Goal: Check status: Check status

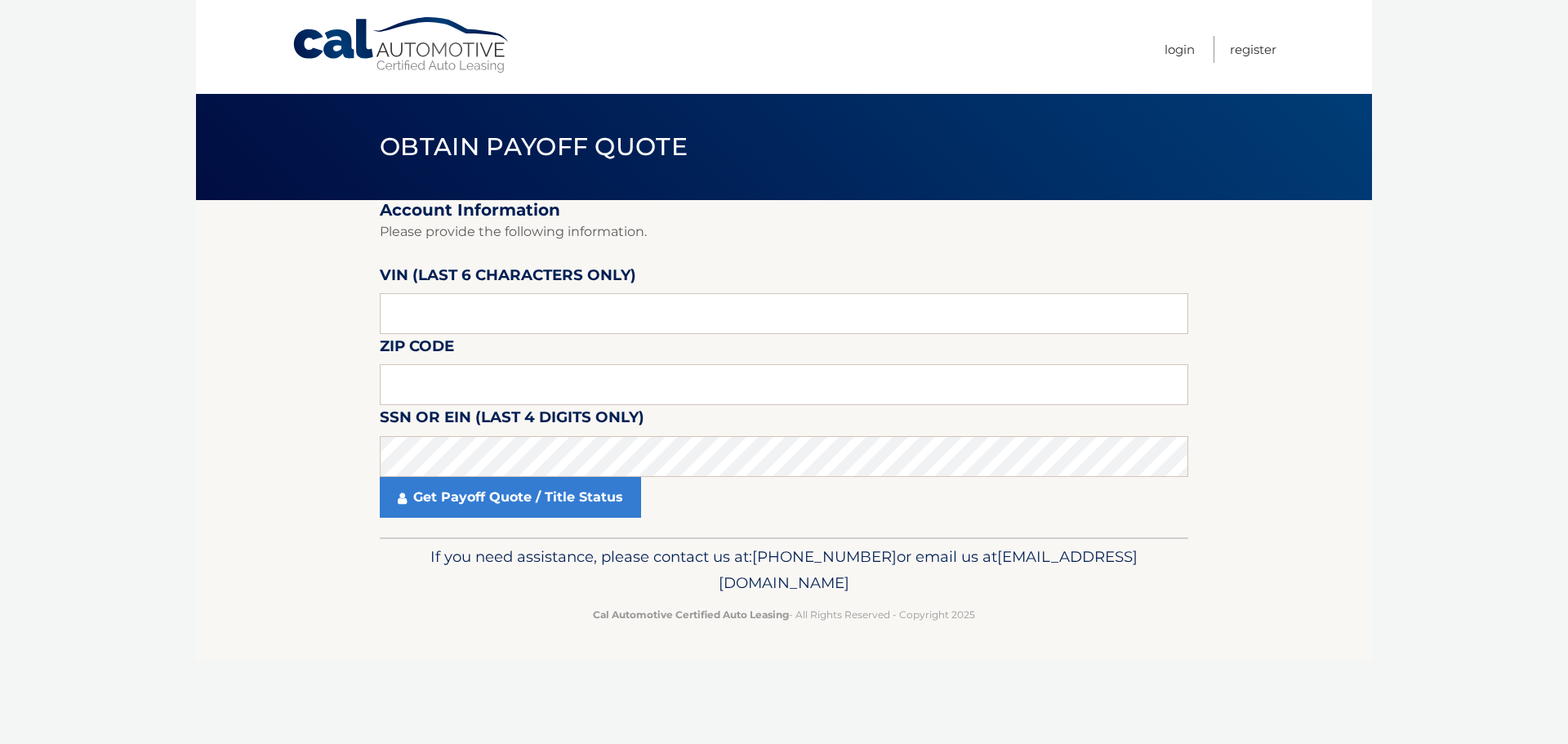
click at [42, 293] on body "Cal Automotive Menu Login Register Obtain Payoff Quote" at bounding box center [784, 372] width 1568 height 744
click at [463, 308] on input "text" at bounding box center [784, 314] width 809 height 41
type input "532699"
type input "02131"
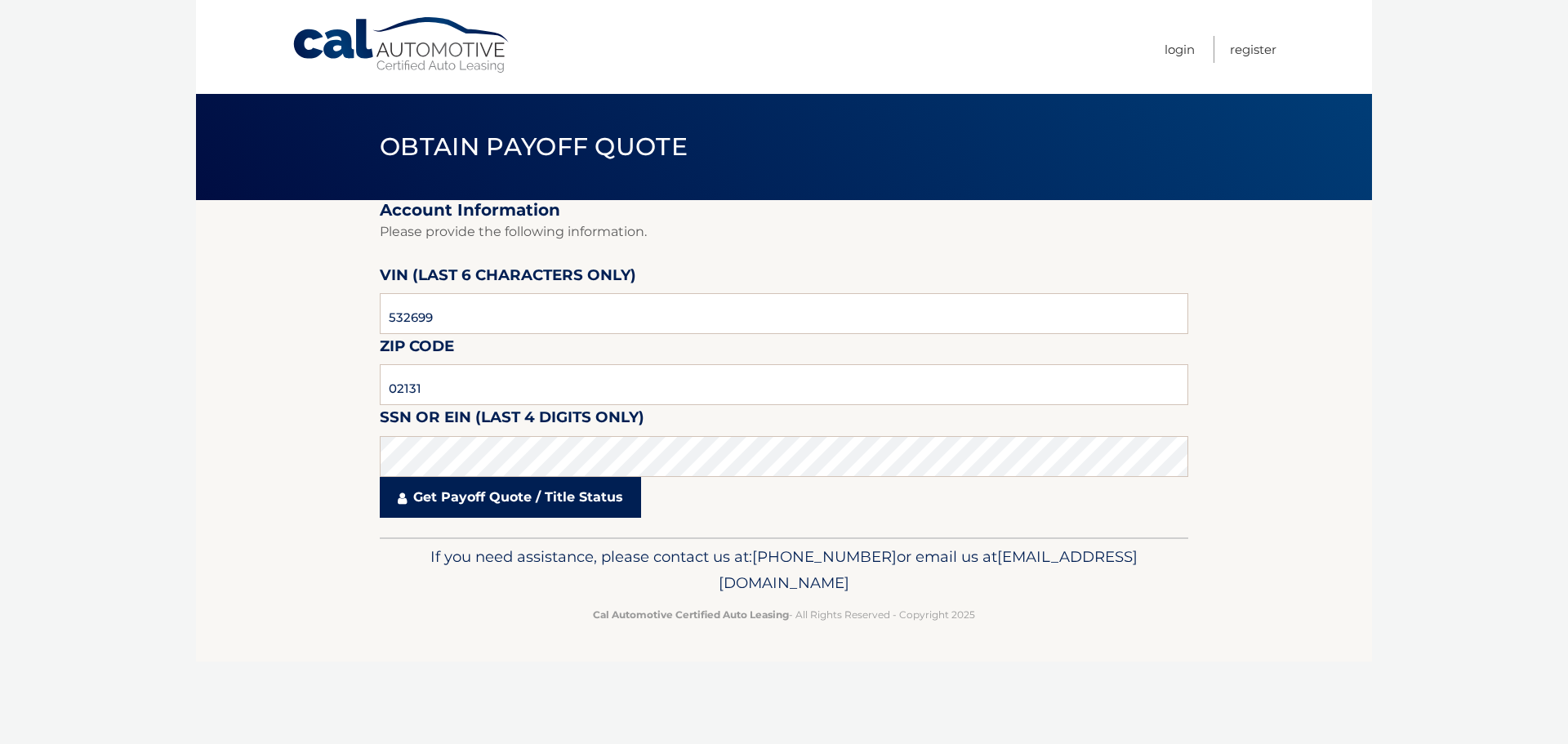
click at [499, 496] on link "Get Payoff Quote / Title Status" at bounding box center [510, 498] width 261 height 41
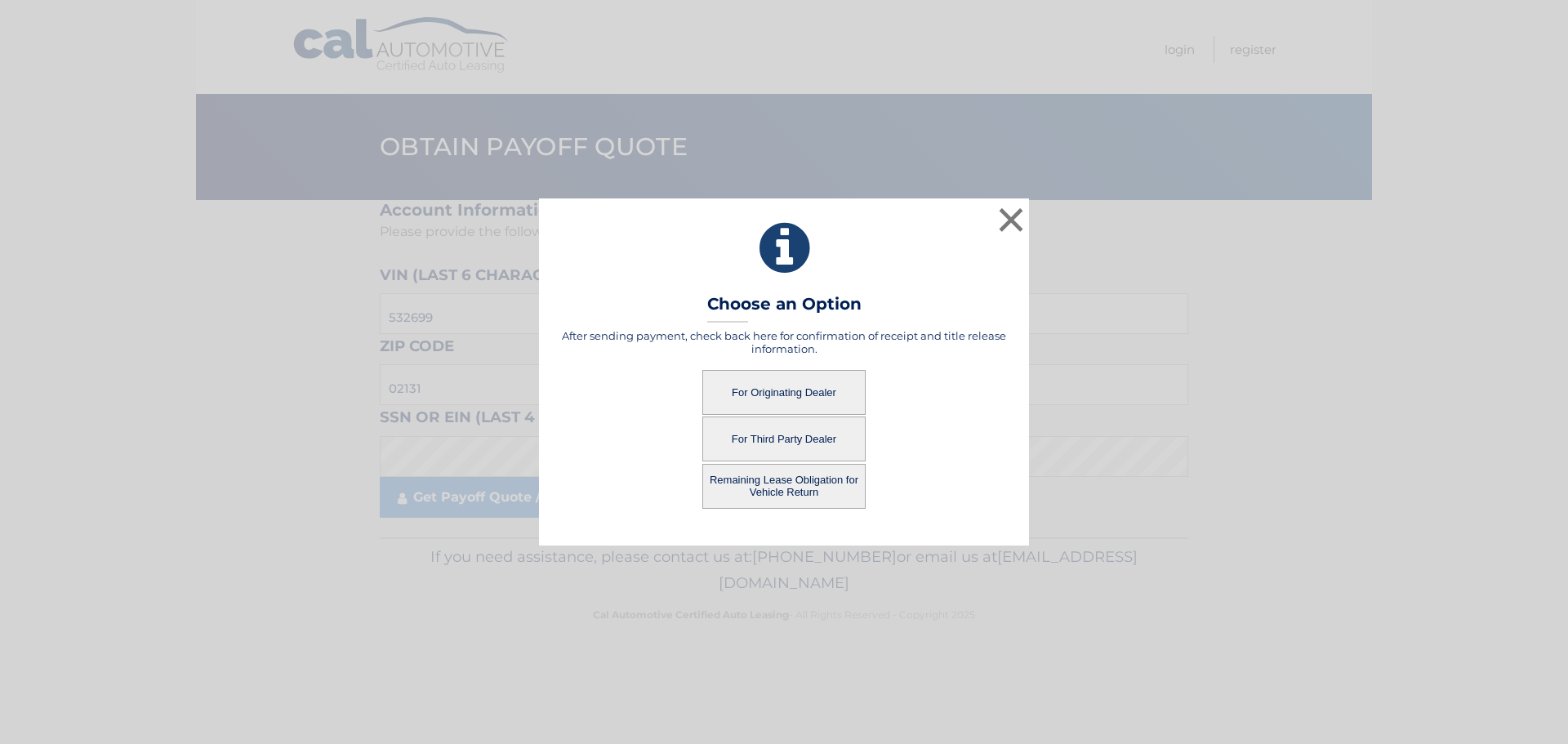
click at [760, 391] on button "For Originating Dealer" at bounding box center [784, 393] width 163 height 45
click at [766, 383] on button "For Originating Dealer" at bounding box center [784, 393] width 163 height 45
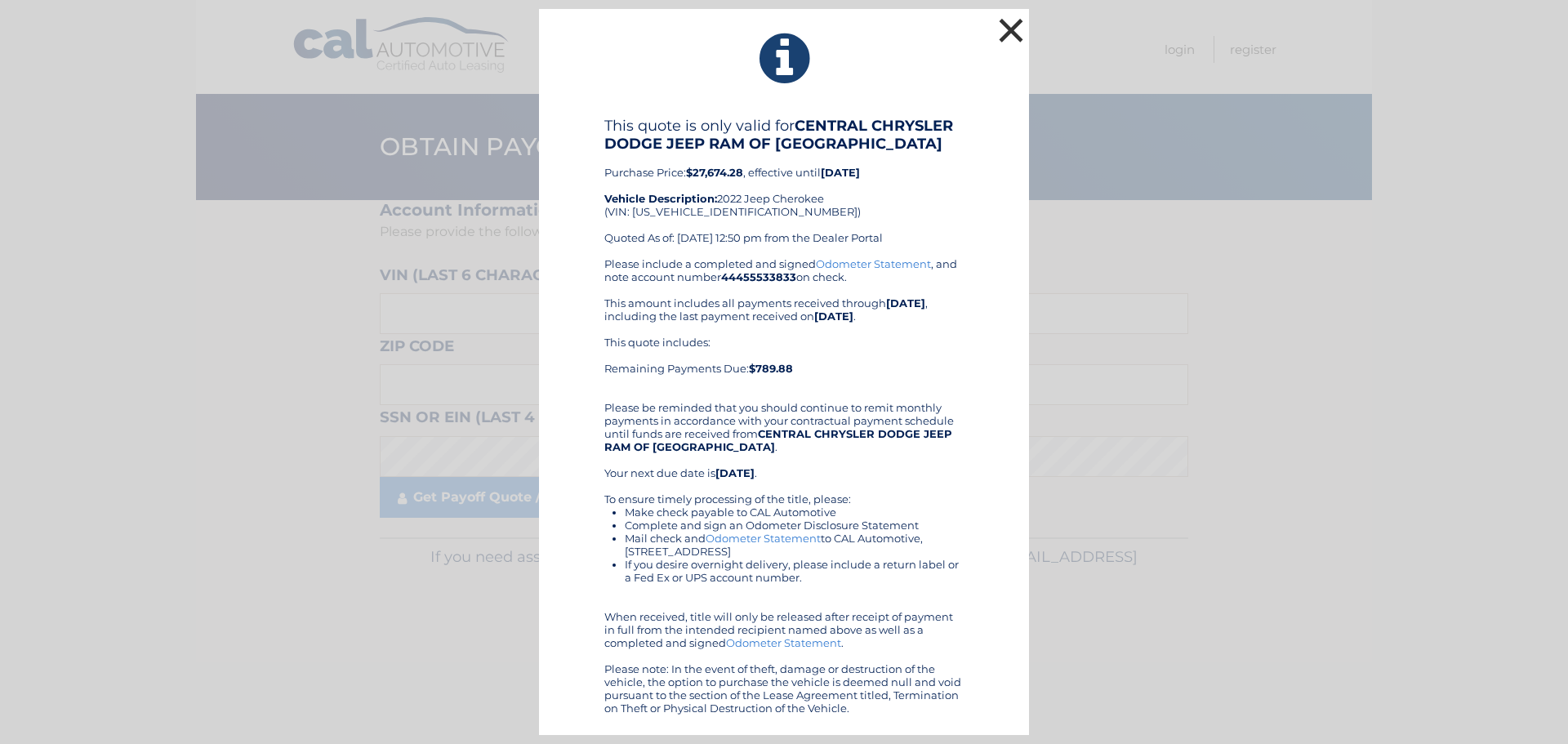
click at [1008, 35] on button "×" at bounding box center [1010, 30] width 33 height 33
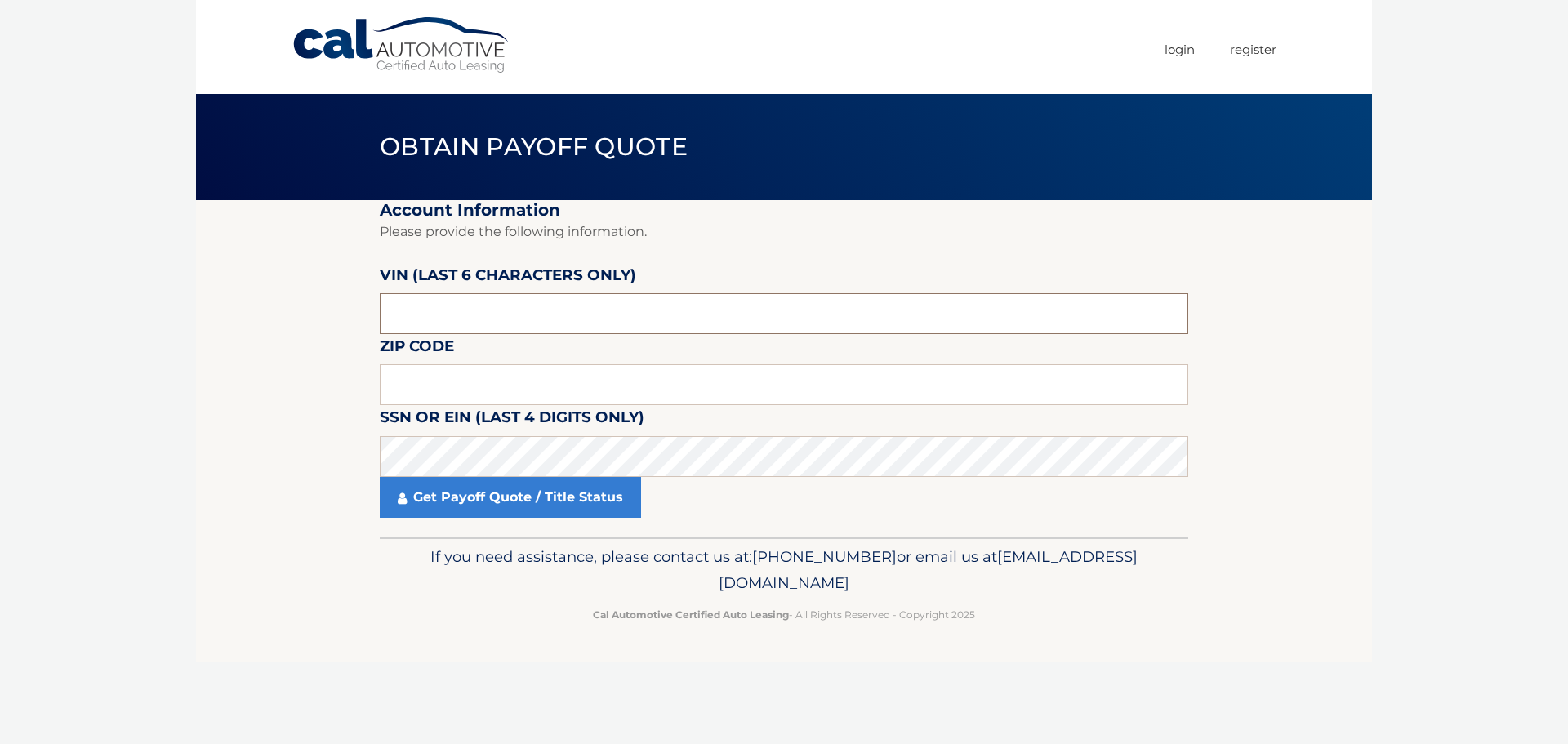
click at [492, 318] on input "text" at bounding box center [784, 314] width 809 height 41
type input "532699"
type input "02131"
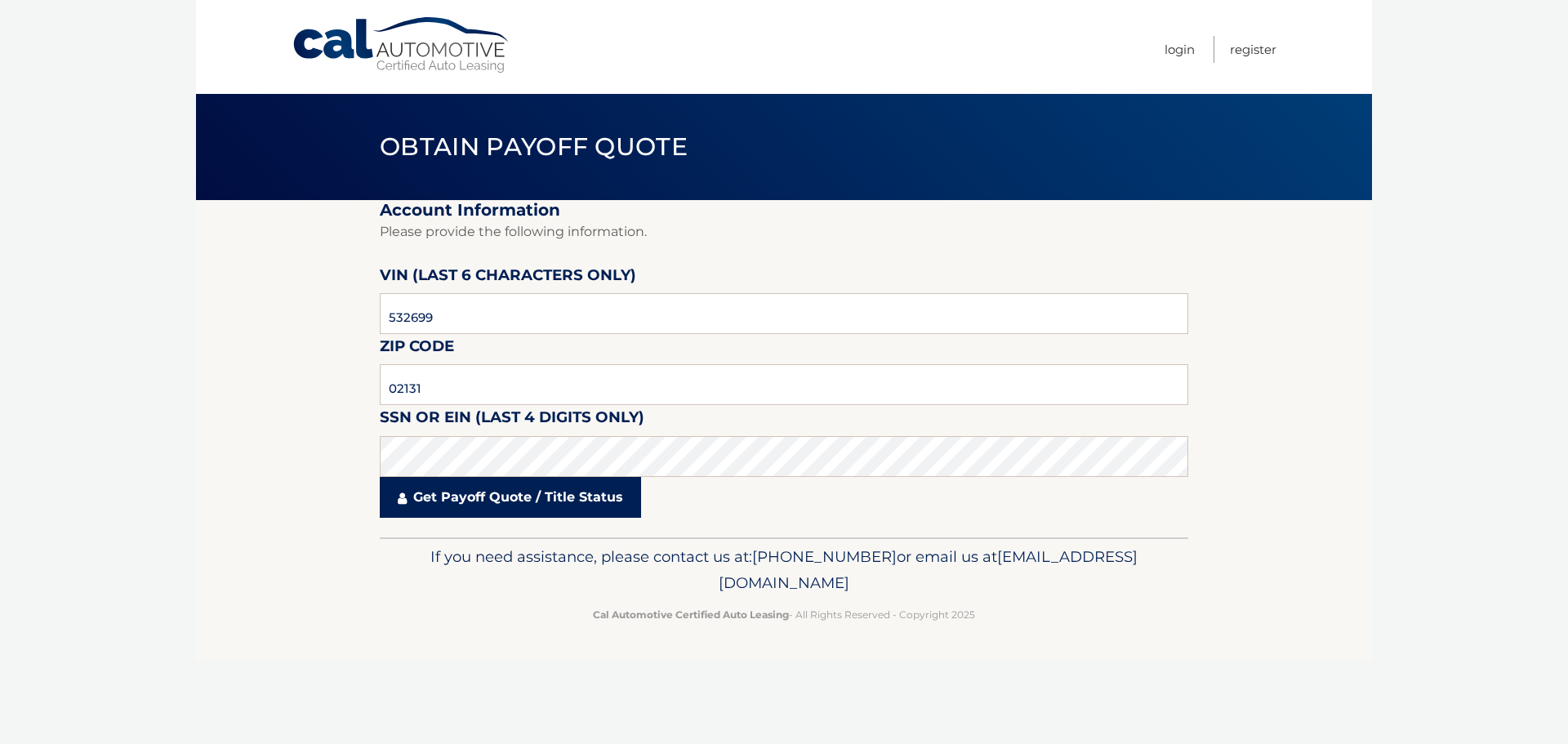
click at [466, 505] on link "Get Payoff Quote / Title Status" at bounding box center [510, 498] width 261 height 41
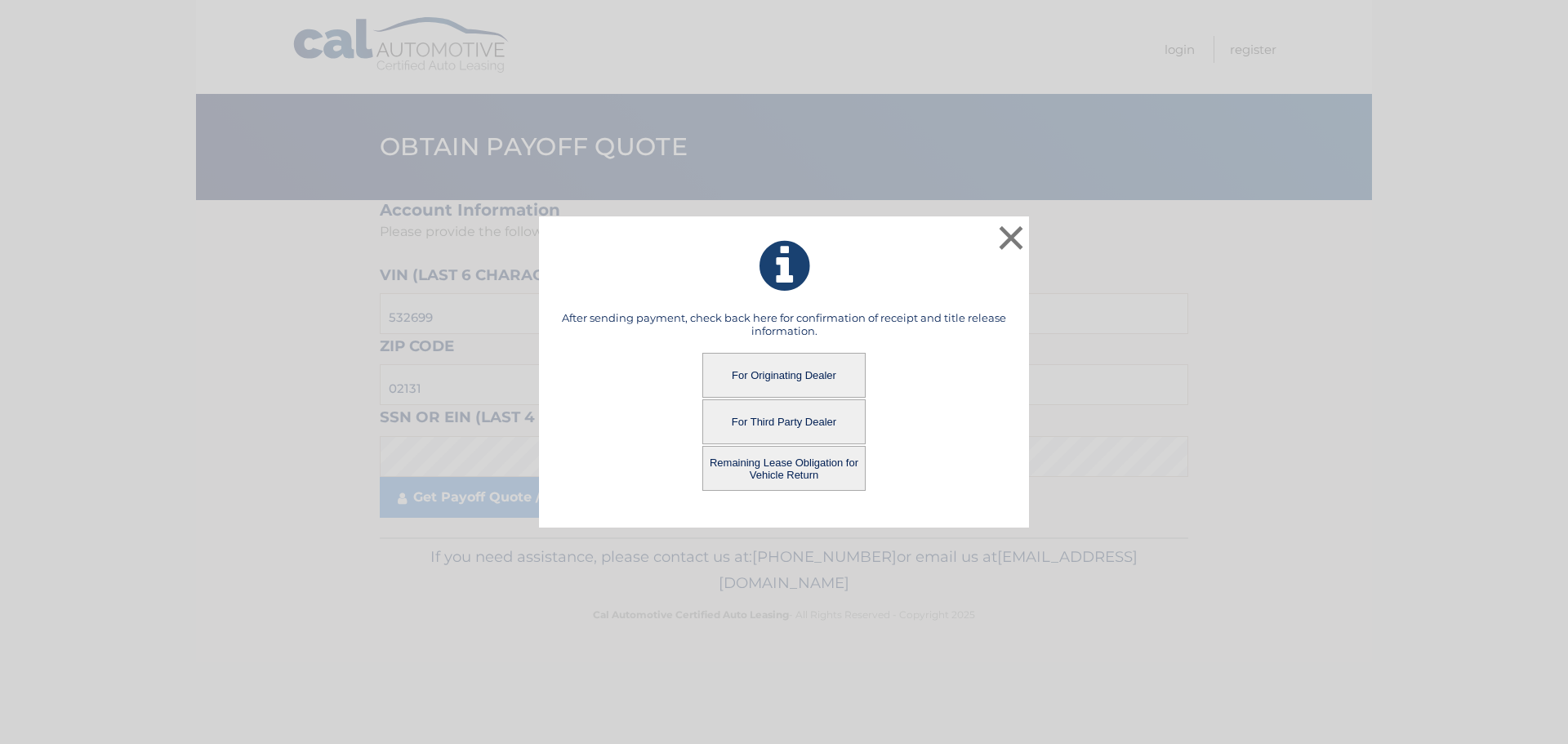
click at [768, 424] on button "For Third Party Dealer" at bounding box center [784, 422] width 163 height 45
click at [771, 469] on button "Remaining Lease Obligation for Vehicle Return" at bounding box center [784, 469] width 163 height 45
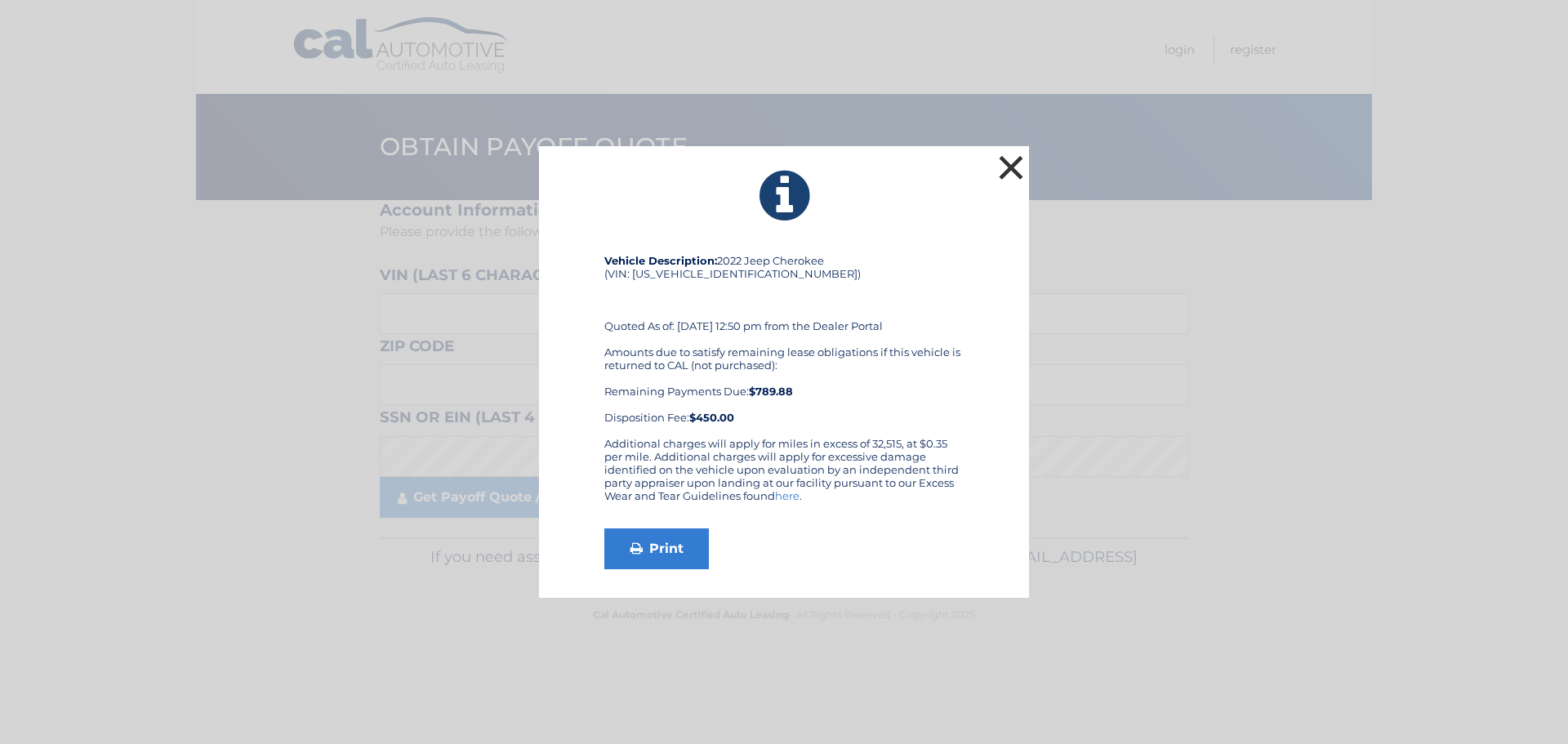
click at [1008, 163] on button "×" at bounding box center [1010, 167] width 33 height 33
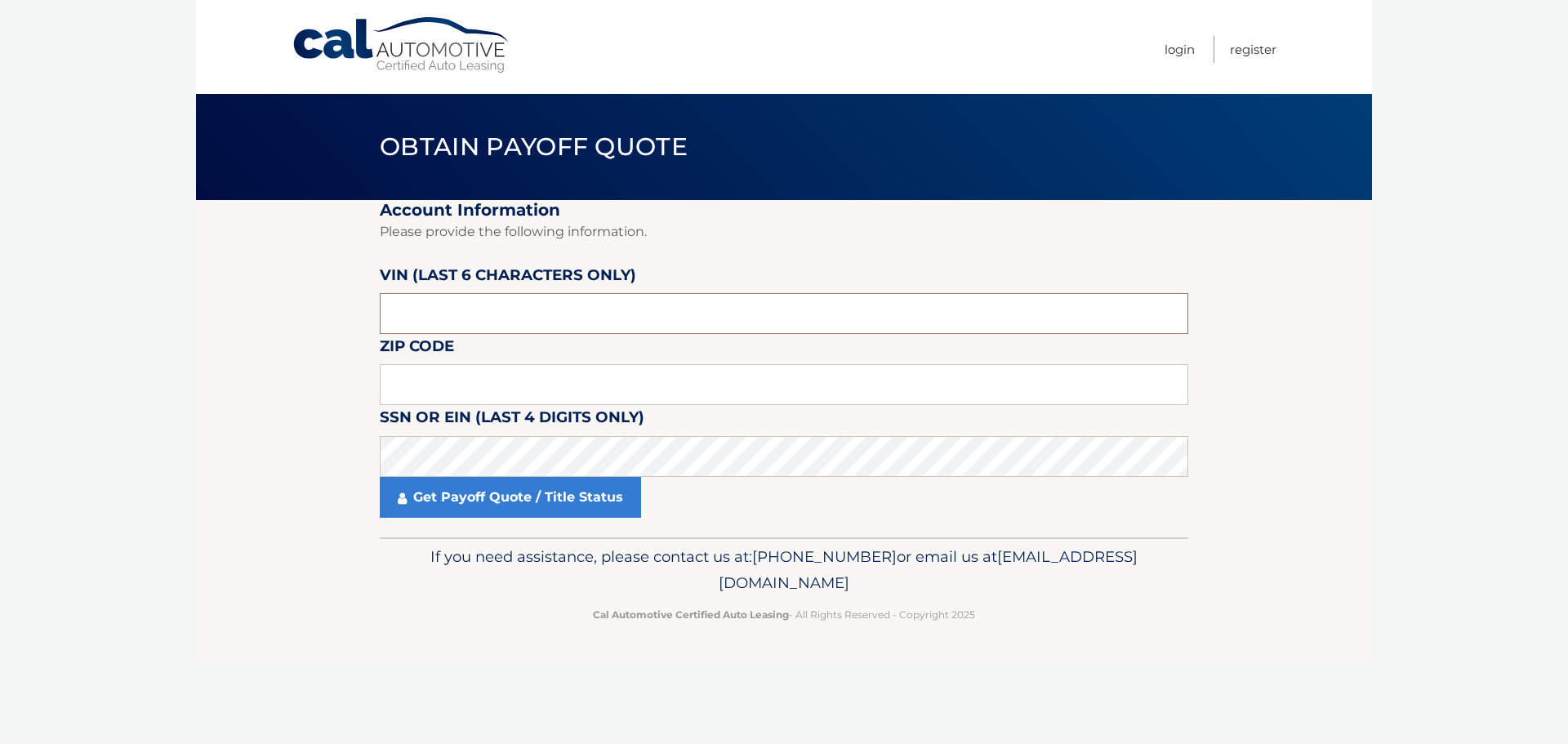
click at [497, 318] on input "text" at bounding box center [784, 314] width 809 height 41
type input "532699"
type input "02131"
click button "For Originating Dealer" at bounding box center [0, 0] width 0 height 0
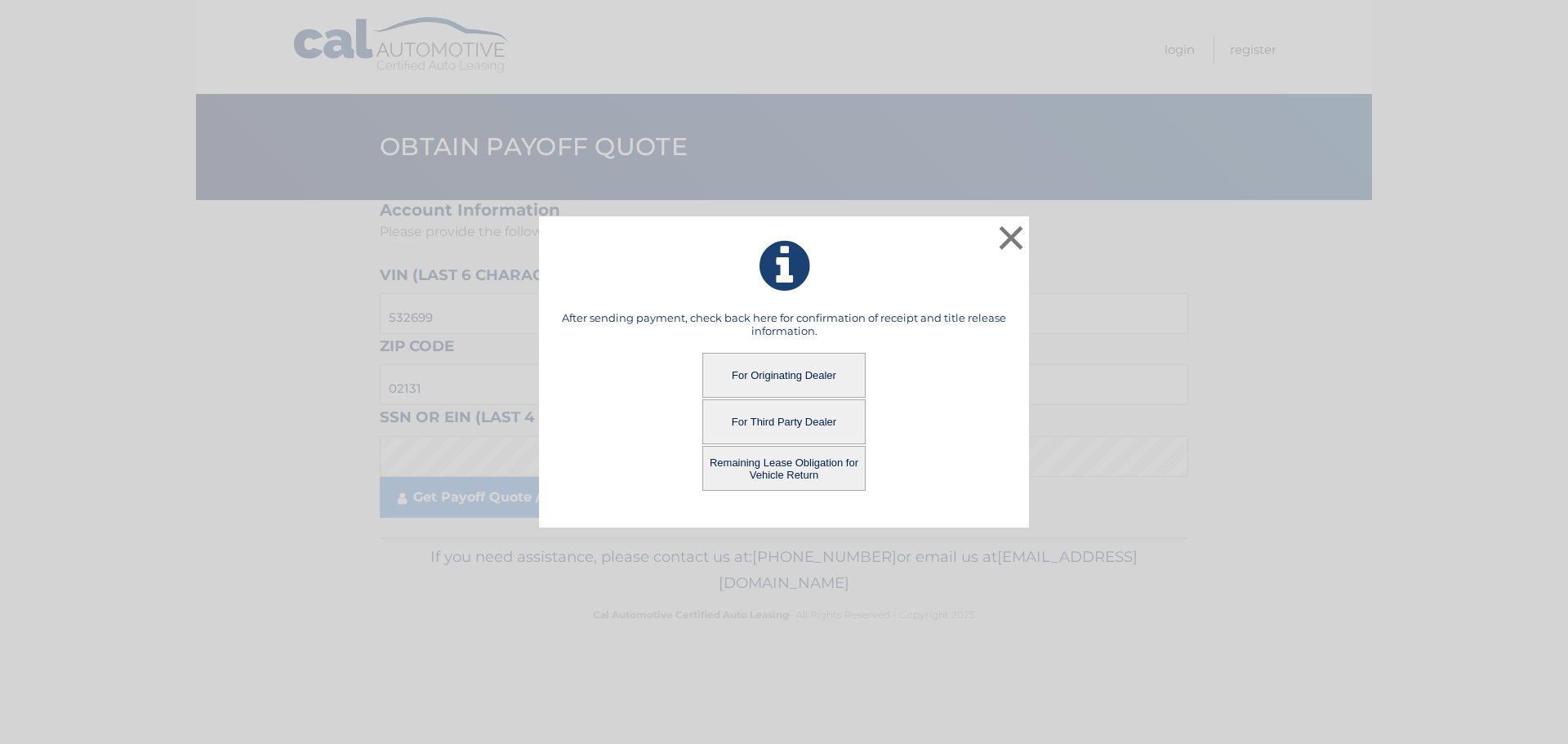
click at [776, 418] on button "For Third Party Dealer" at bounding box center [784, 422] width 163 height 45
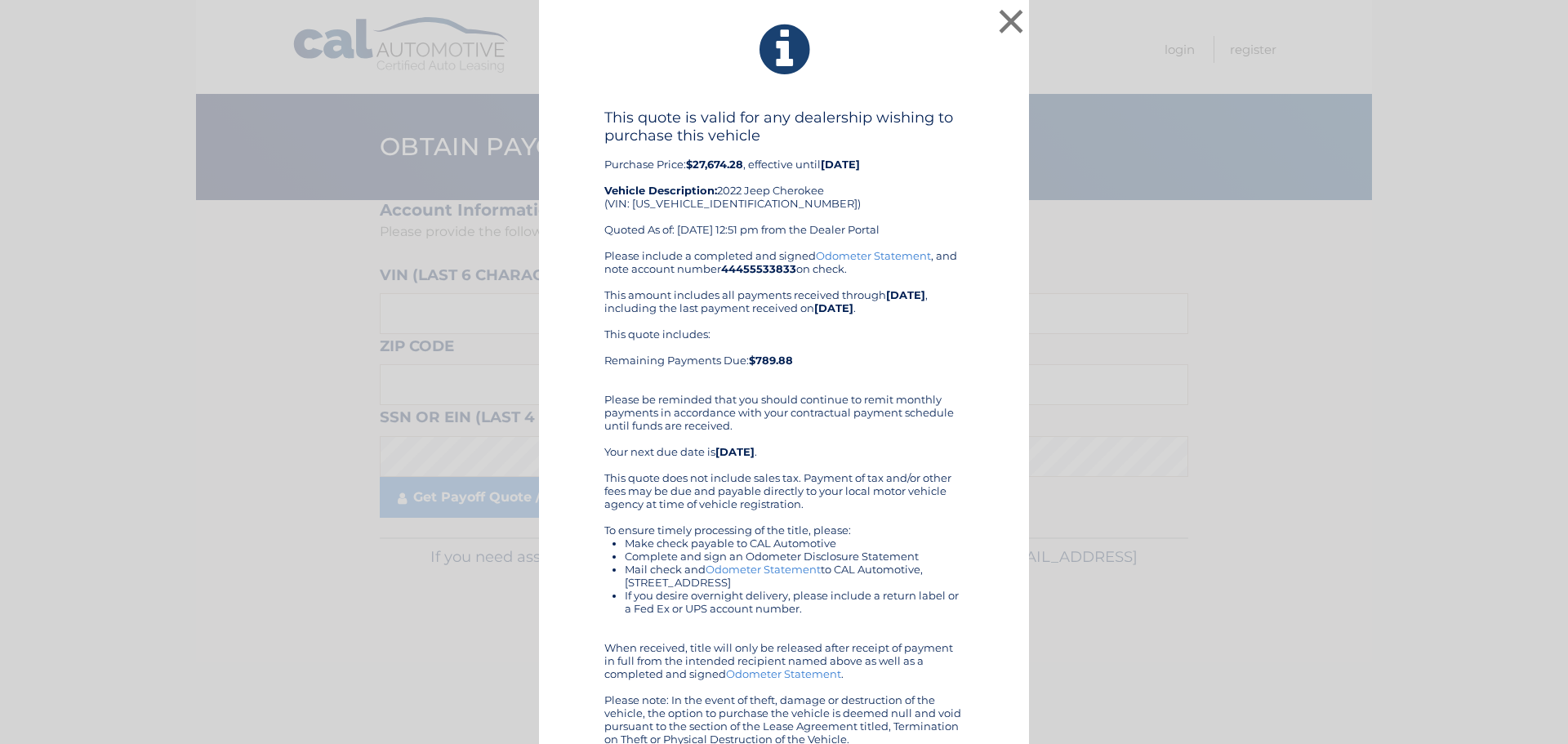
click at [873, 367] on div "This quote includes: Remaining Payments Due: $789.88" at bounding box center [784, 353] width 359 height 52
